Goal: Transaction & Acquisition: Purchase product/service

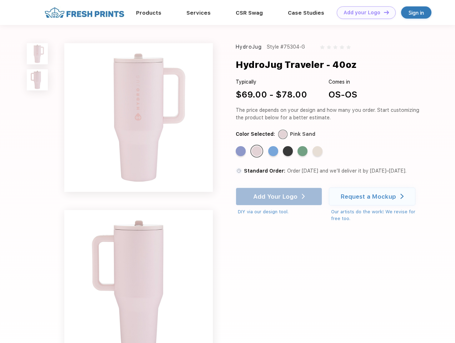
click at [364, 13] on link "Add your Logo Design Tool" at bounding box center [366, 12] width 59 height 13
click at [0, 0] on div "Design Tool" at bounding box center [0, 0] width 0 height 0
click at [384, 12] on link "Add your Logo Design Tool" at bounding box center [366, 12] width 59 height 13
click at [38, 54] on img at bounding box center [37, 53] width 21 height 21
click at [38, 80] on img at bounding box center [37, 79] width 21 height 21
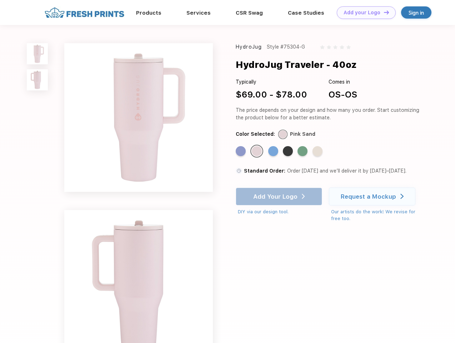
click at [242, 152] on div "Standard Color" at bounding box center [241, 151] width 10 height 10
click at [258, 152] on div "Standard Color" at bounding box center [257, 151] width 10 height 10
click at [274, 152] on div "Standard Color" at bounding box center [273, 151] width 10 height 10
click at [289, 152] on div "Standard Color" at bounding box center [288, 151] width 10 height 10
click at [303, 152] on div "Standard Color" at bounding box center [303, 151] width 10 height 10
